Goal: Information Seeking & Learning: Learn about a topic

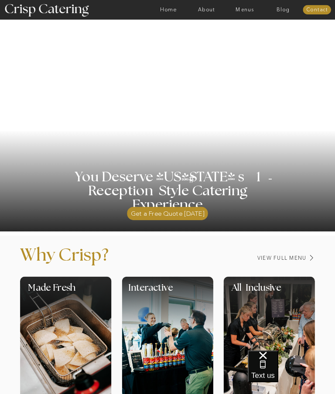
click at [247, 7] on nav "Menus" at bounding box center [245, 10] width 38 height 6
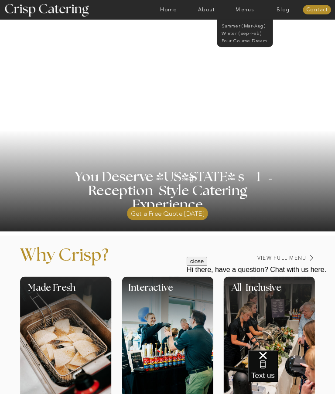
click at [248, 31] on nav "Winter (Sep-Feb)" at bounding box center [245, 32] width 46 height 5
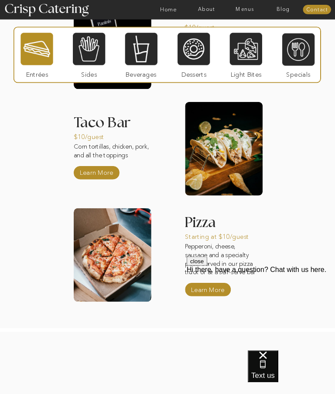
scroll to position [771, 0]
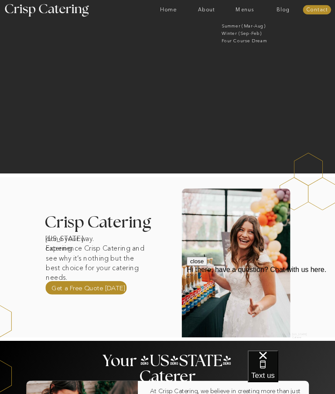
click at [248, 28] on nav "Summer (Mar-Aug)" at bounding box center [247, 25] width 50 height 5
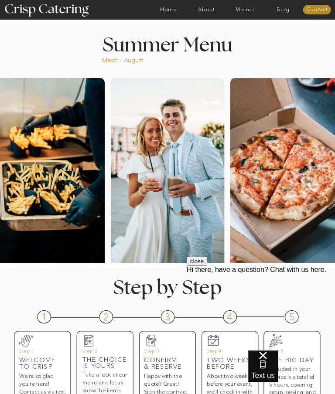
click at [252, 17] on div at bounding box center [189, 10] width 885 height 20
click at [238, 12] on nav "Menus" at bounding box center [245, 10] width 38 height 6
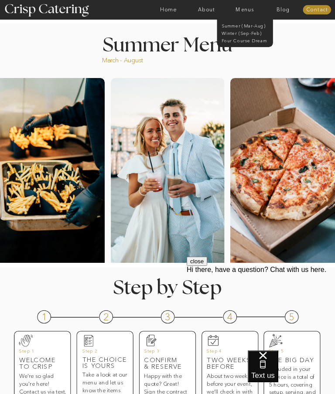
click at [243, 33] on nav "Winter (Sep-Feb)" at bounding box center [245, 32] width 46 height 5
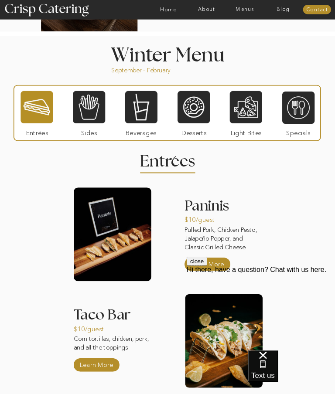
scroll to position [540, 0]
